Goal: Transaction & Acquisition: Purchase product/service

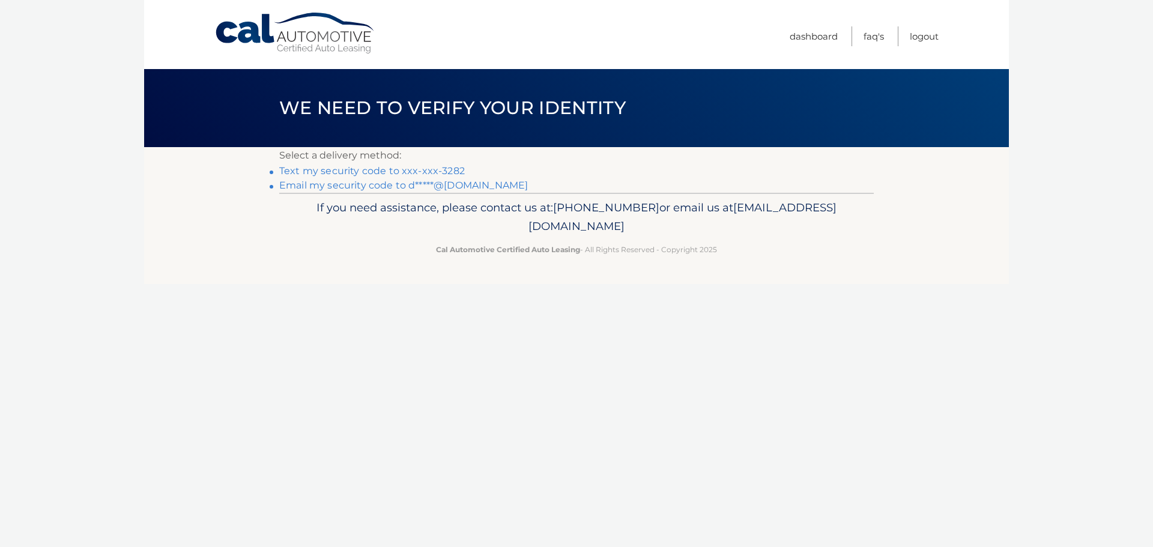
click at [360, 169] on link "Text my security code to xxx-xxx-3282" at bounding box center [372, 170] width 186 height 11
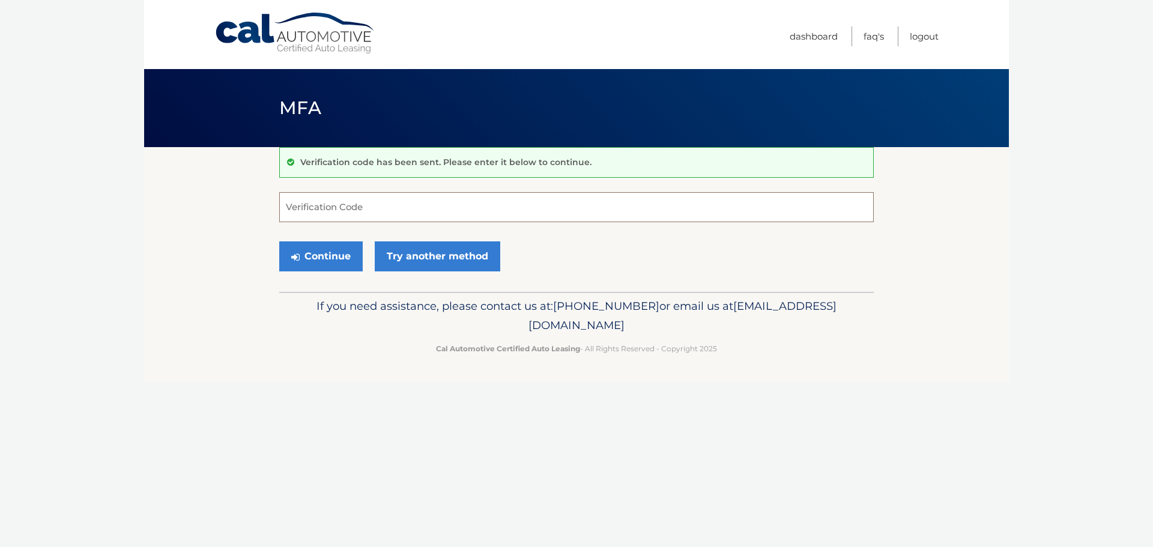
click at [433, 210] on input "Verification Code" at bounding box center [576, 207] width 595 height 30
type input "157831"
click at [341, 256] on button "Continue" at bounding box center [320, 256] width 83 height 30
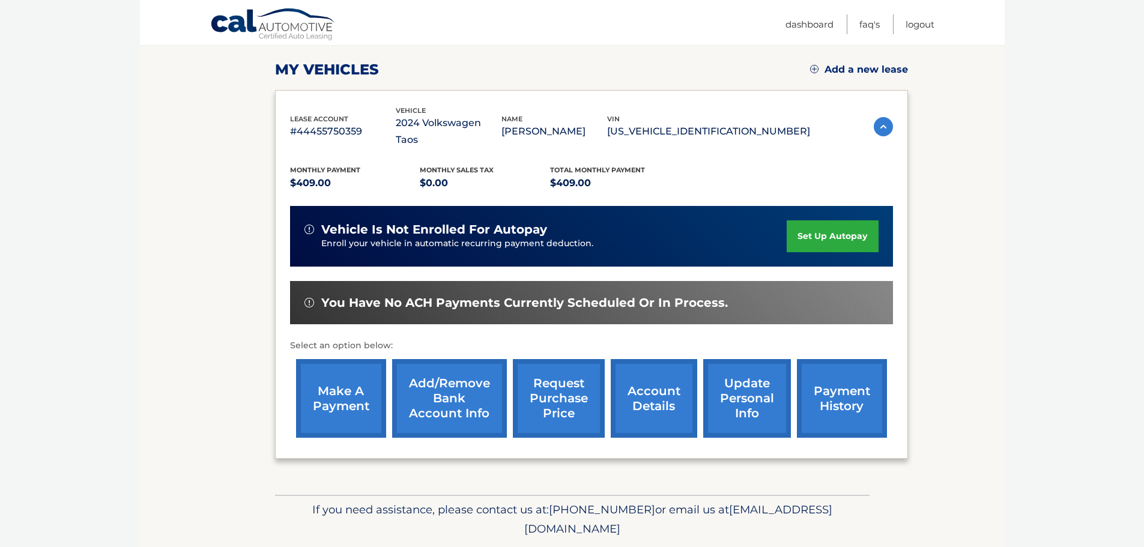
scroll to position [180, 0]
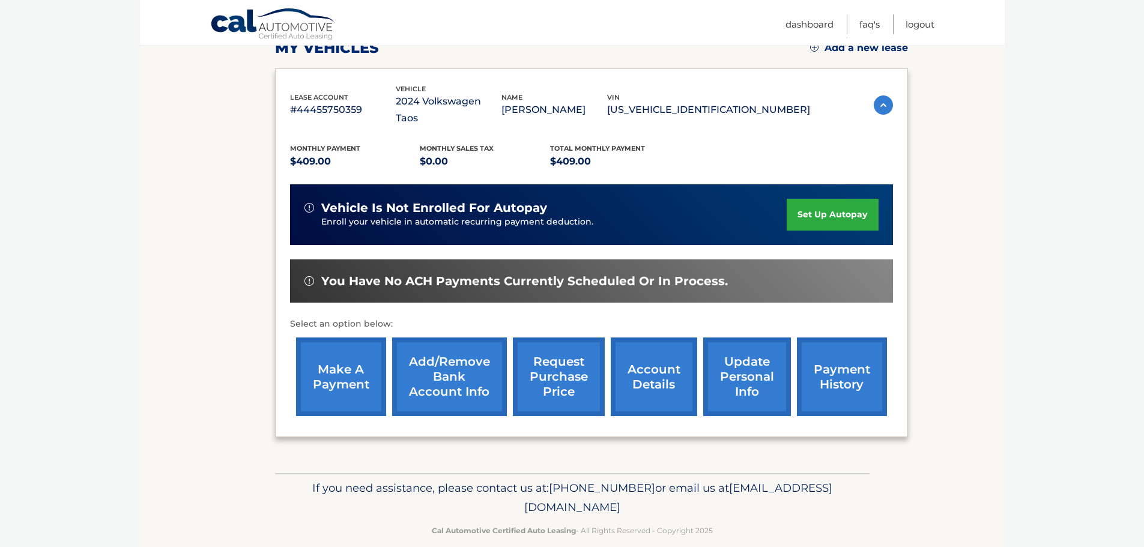
click at [350, 368] on link "make a payment" at bounding box center [341, 377] width 90 height 79
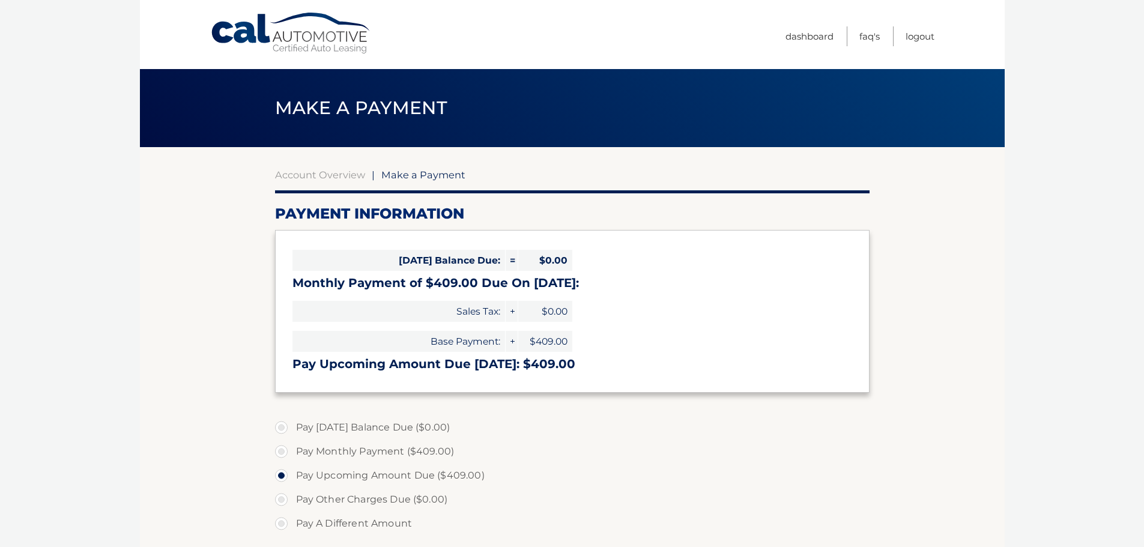
select select "NGZjMzIyNmQtNjEwYi00NWUwLTk2YjItNDY4YTAyNGMzZGIx"
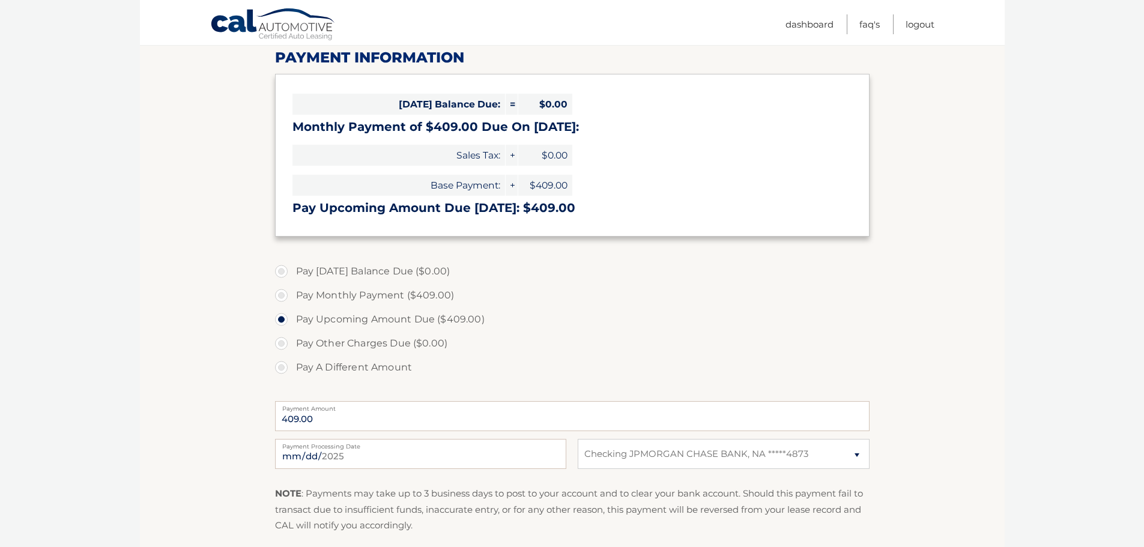
scroll to position [180, 0]
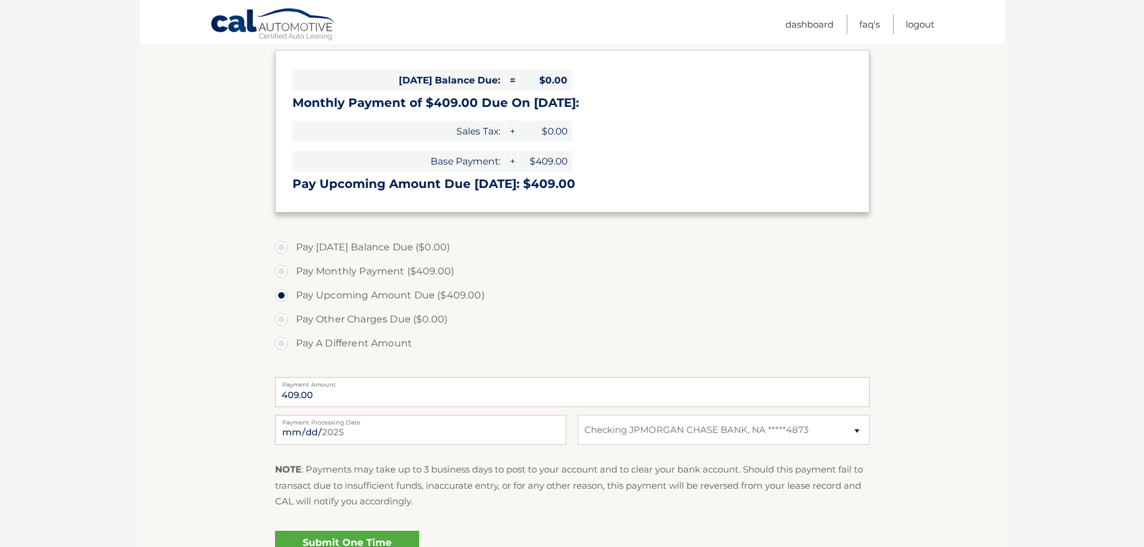
click at [279, 274] on label "Pay Monthly Payment ($409.00)" at bounding box center [572, 271] width 595 height 24
click at [280, 274] on input "Pay Monthly Payment ($409.00)" at bounding box center [286, 268] width 12 height 19
radio input "true"
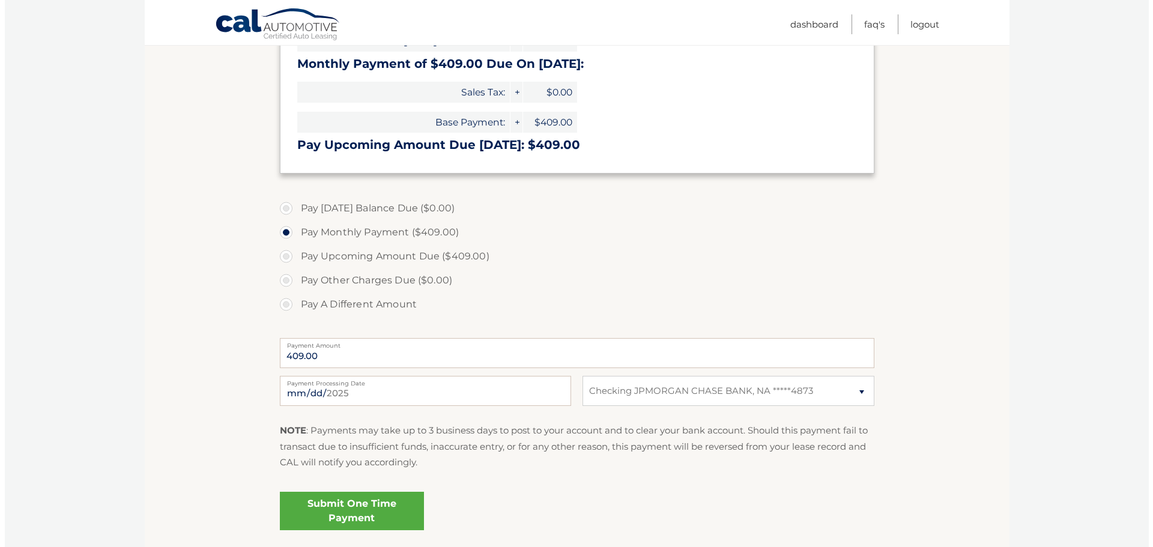
scroll to position [240, 0]
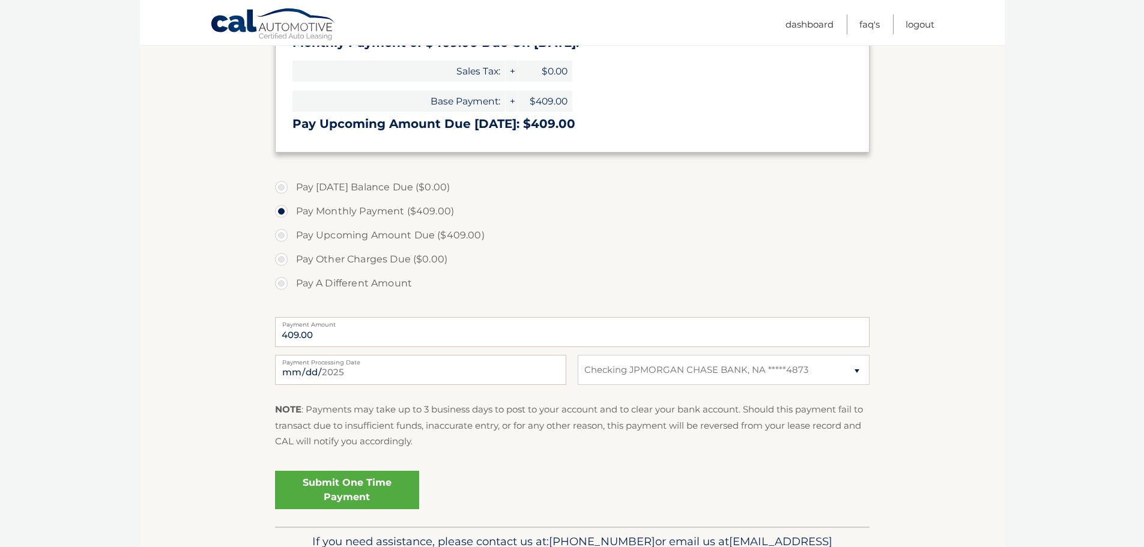
click at [340, 490] on link "Submit One Time Payment" at bounding box center [347, 490] width 144 height 38
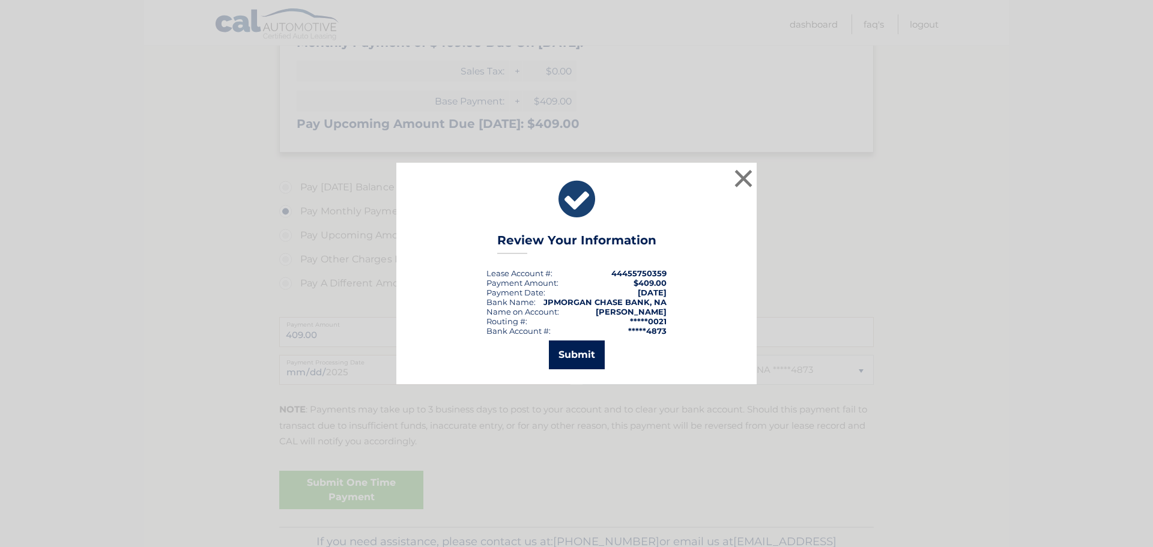
click at [572, 354] on button "Submit" at bounding box center [577, 355] width 56 height 29
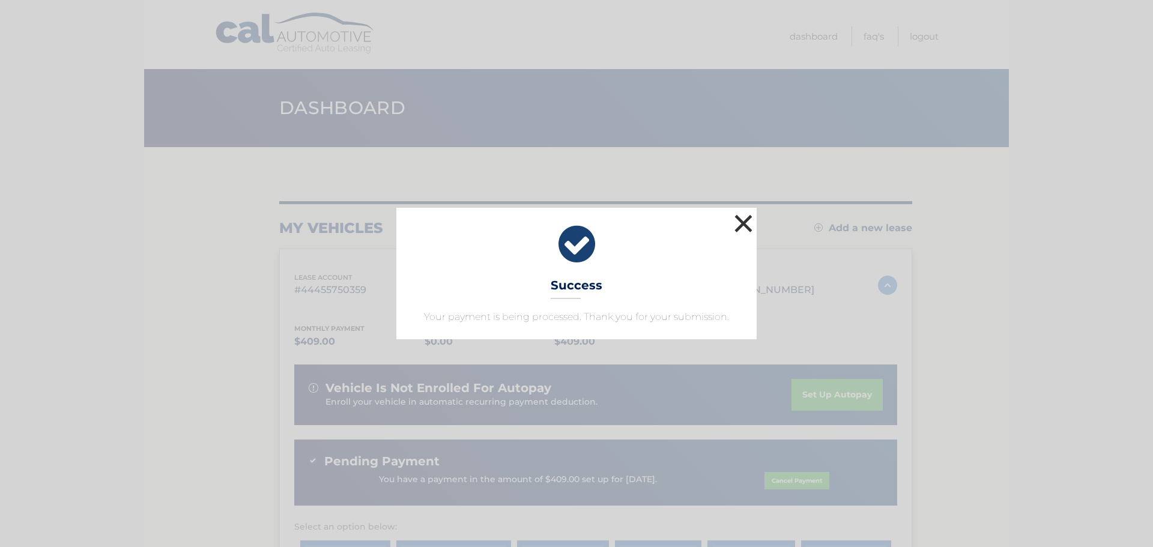
click at [744, 228] on button "×" at bounding box center [744, 223] width 24 height 24
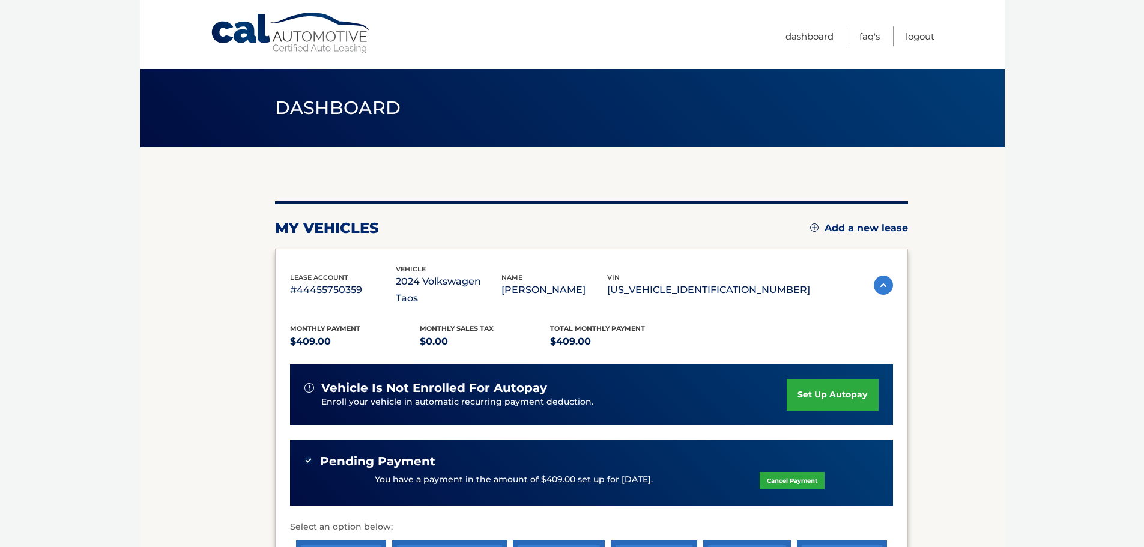
scroll to position [120, 0]
